Goal: Task Accomplishment & Management: Manage account settings

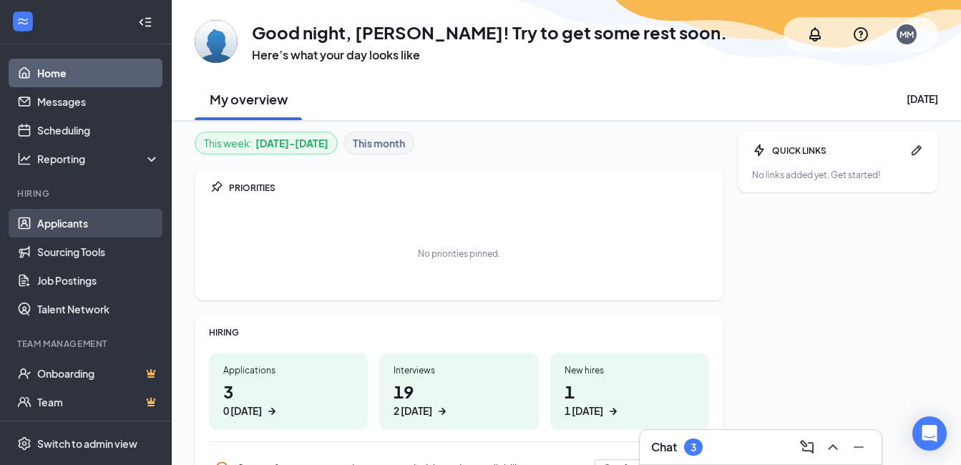
click at [75, 230] on link "Applicants" at bounding box center [98, 223] width 122 height 29
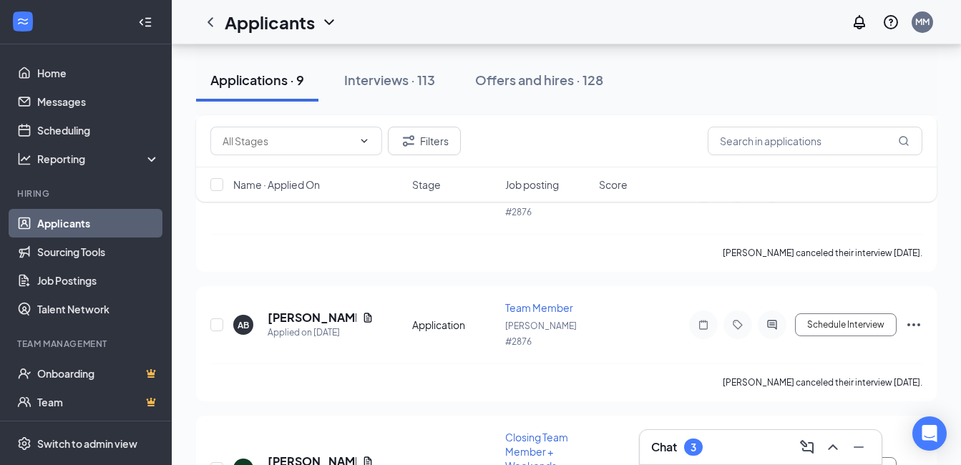
scroll to position [358, 0]
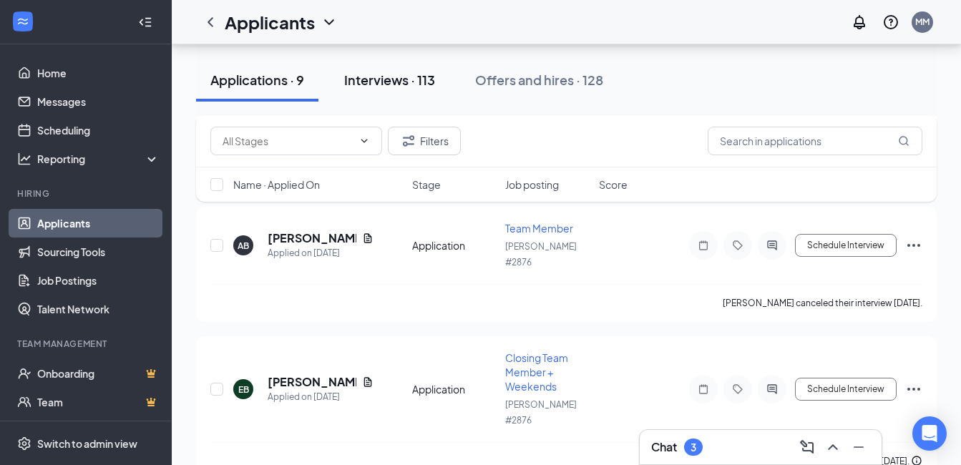
click at [390, 81] on div "Interviews · 113" at bounding box center [389, 80] width 91 height 18
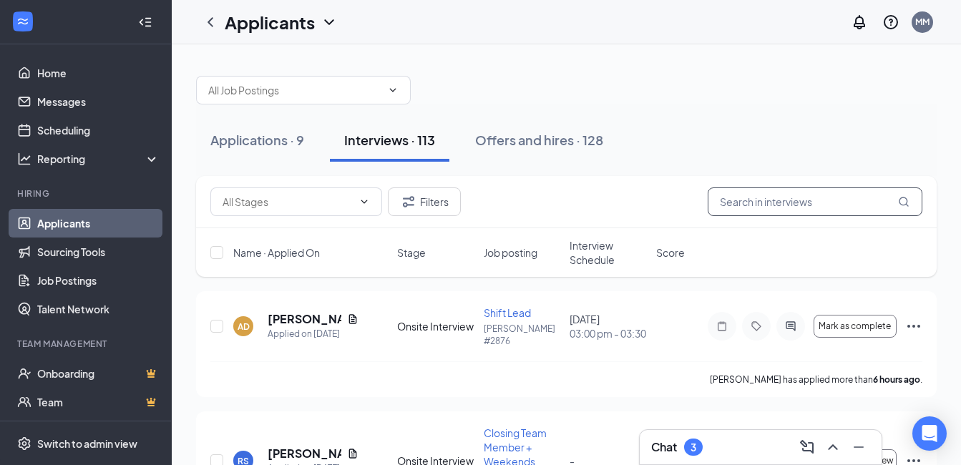
click at [824, 209] on input "text" at bounding box center [815, 201] width 215 height 29
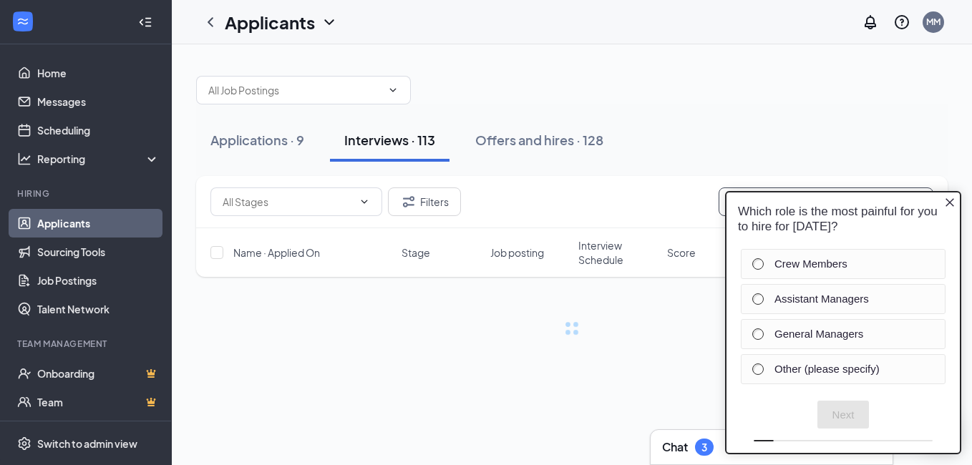
type input "madisyn"
click at [944, 200] on icon "Close button" at bounding box center [949, 202] width 11 height 11
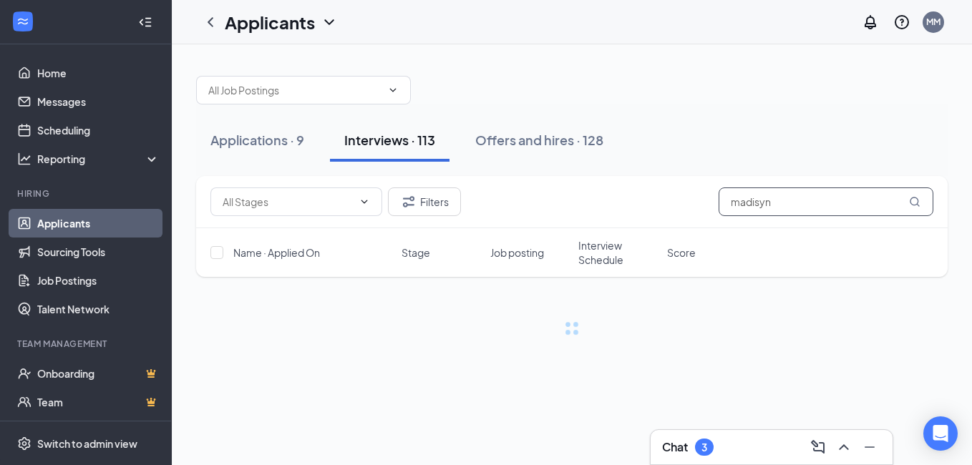
click at [801, 201] on input "madisyn" at bounding box center [825, 201] width 215 height 29
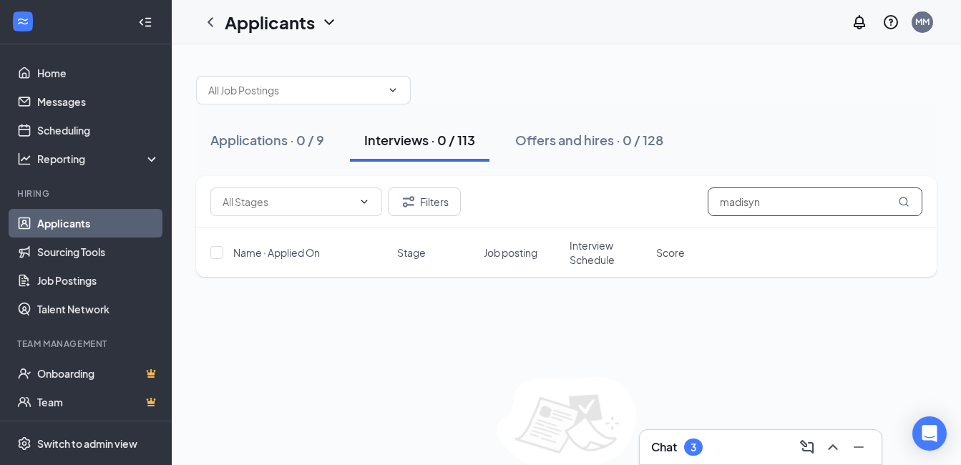
click at [811, 204] on input "madisyn" at bounding box center [815, 201] width 215 height 29
click at [779, 204] on input "madisyn" at bounding box center [815, 201] width 215 height 29
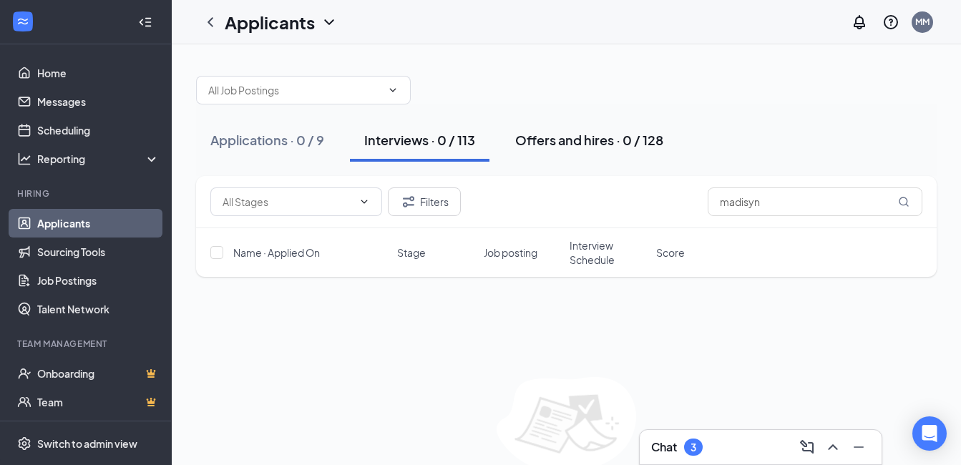
click at [549, 137] on div "Offers and hires · 0 / 128" at bounding box center [589, 140] width 148 height 18
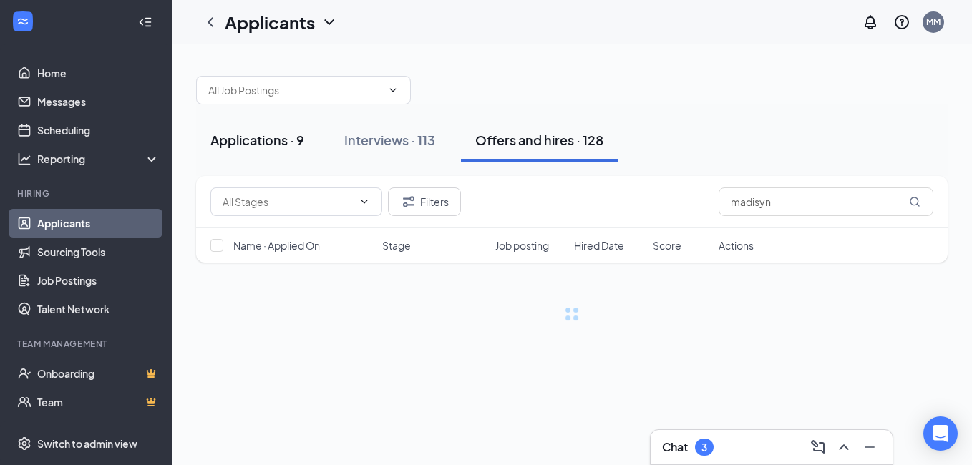
click at [285, 142] on div "Applications · 9" at bounding box center [257, 140] width 94 height 18
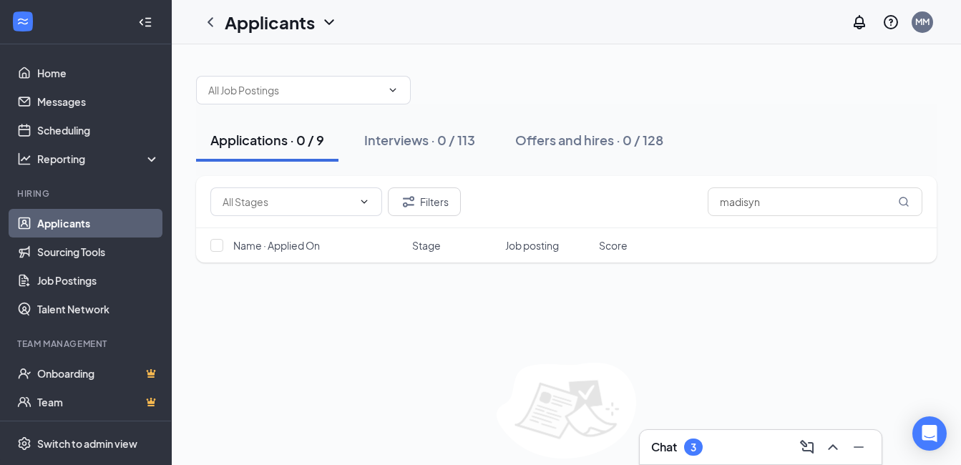
click at [634, 169] on div "Applications · 0 / 9 Interviews · 0 / 113 Offers and hires · 0 / 128" at bounding box center [566, 140] width 741 height 72
click at [117, 74] on link "Home" at bounding box center [98, 73] width 122 height 29
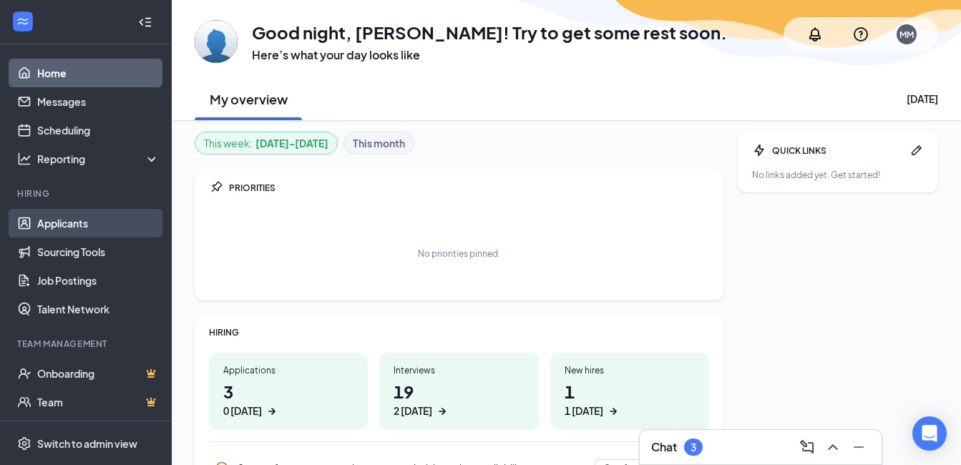
click at [122, 221] on link "Applicants" at bounding box center [98, 223] width 122 height 29
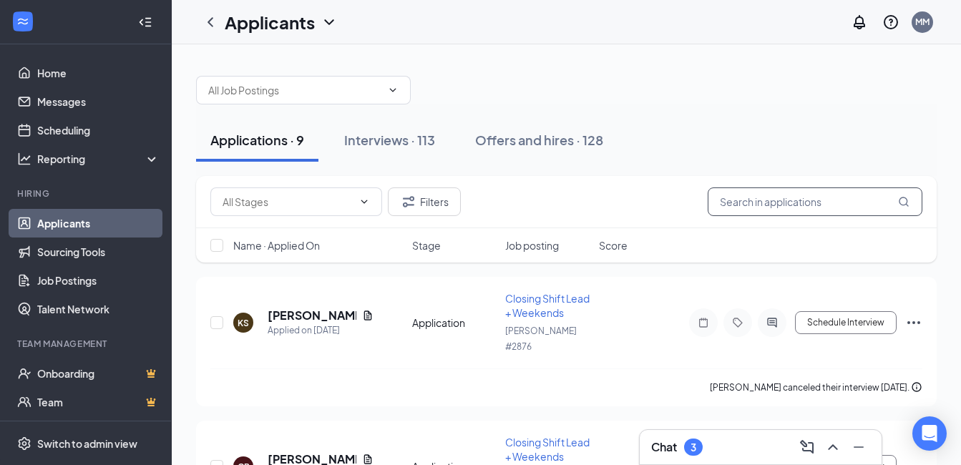
click at [772, 191] on input "text" at bounding box center [815, 201] width 215 height 29
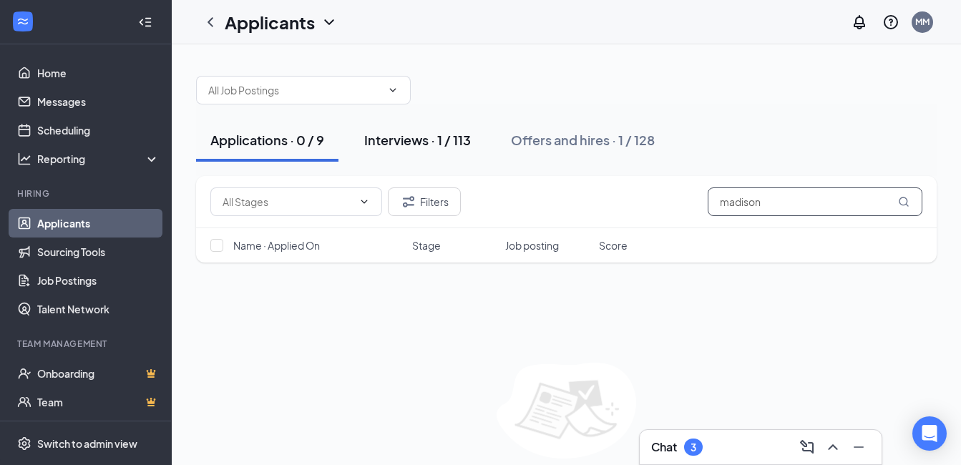
type input "madison"
click at [424, 146] on div "Interviews · 1 / 113" at bounding box center [417, 140] width 107 height 18
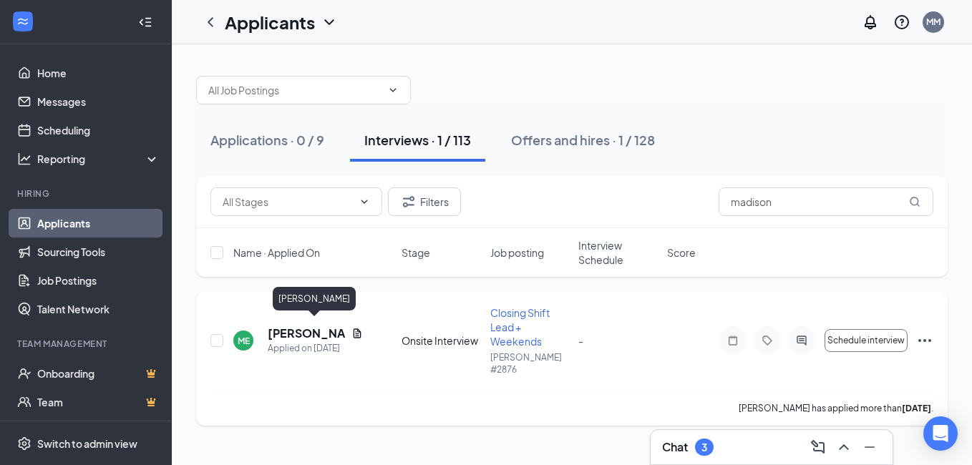
click at [335, 329] on h5 "[PERSON_NAME]" at bounding box center [307, 334] width 78 height 16
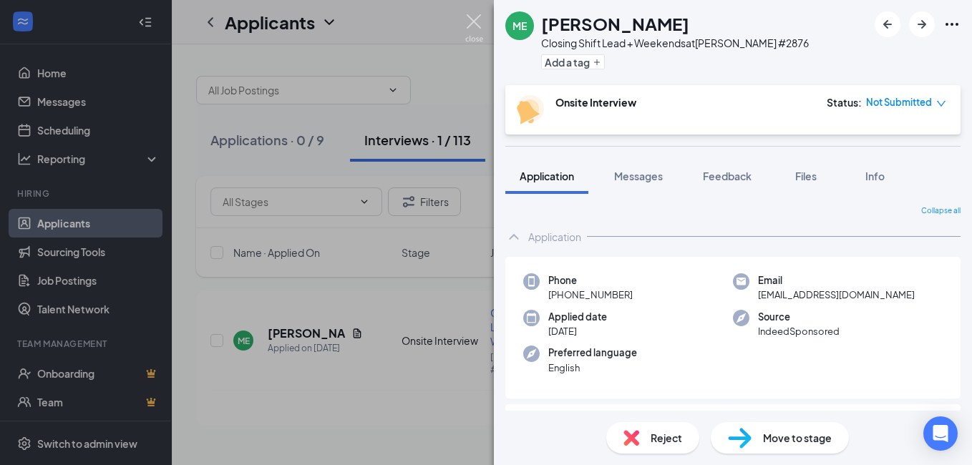
drag, startPoint x: 481, startPoint y: 31, endPoint x: 549, endPoint y: 51, distance: 70.9
click at [481, 31] on img at bounding box center [474, 28] width 18 height 28
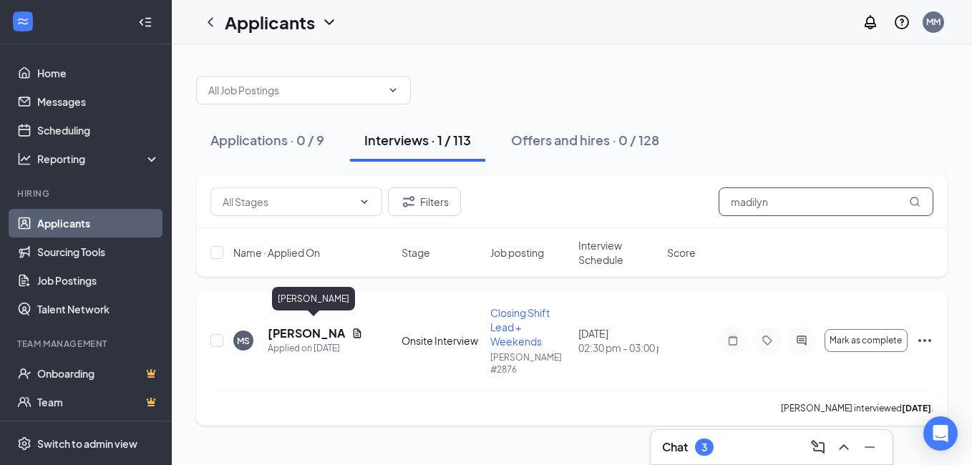
type input "madilyn"
click at [301, 331] on h5 "[PERSON_NAME]" at bounding box center [307, 334] width 78 height 16
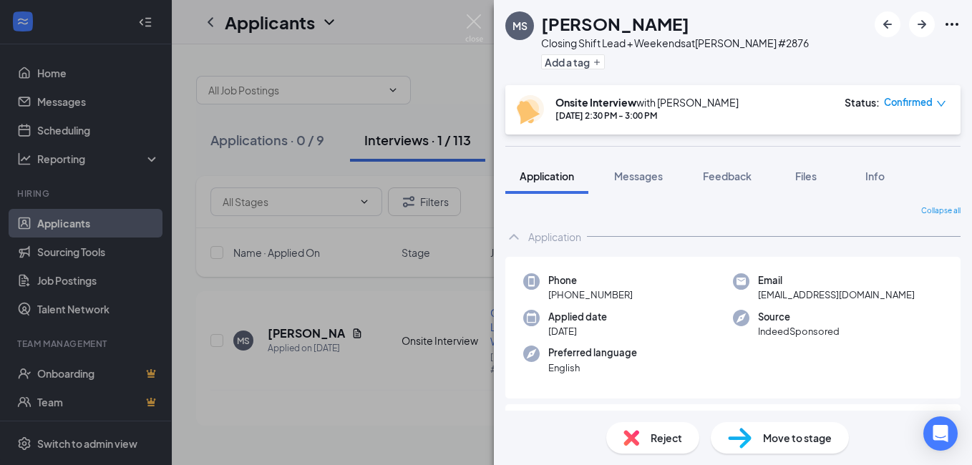
drag, startPoint x: 631, startPoint y: 293, endPoint x: 549, endPoint y: 300, distance: 81.9
click at [549, 300] on div "Phone [PHONE_NUMBER]" at bounding box center [628, 287] width 210 height 29
drag, startPoint x: 549, startPoint y: 300, endPoint x: 627, endPoint y: 292, distance: 78.4
click at [627, 292] on span "[PHONE_NUMBER]" at bounding box center [590, 295] width 84 height 14
drag, startPoint x: 627, startPoint y: 292, endPoint x: 595, endPoint y: 299, distance: 33.0
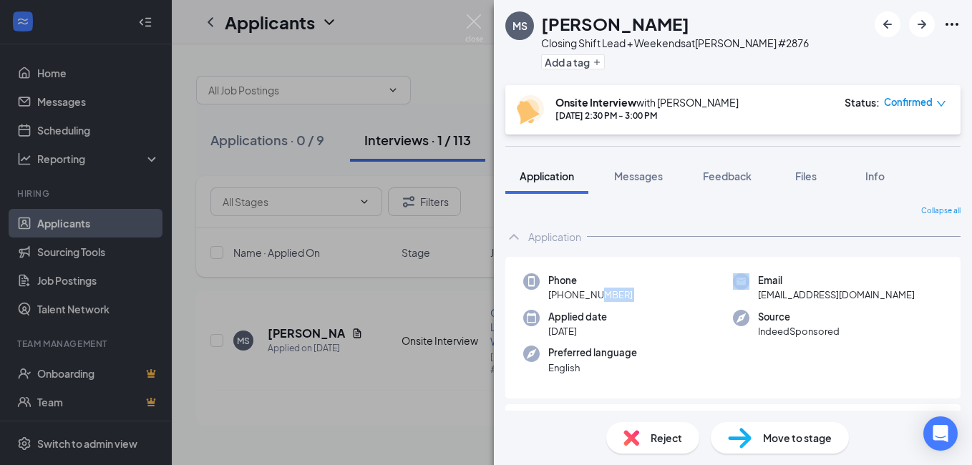
click at [595, 299] on span "[PHONE_NUMBER]" at bounding box center [590, 295] width 84 height 14
